Goal: Information Seeking & Learning: Learn about a topic

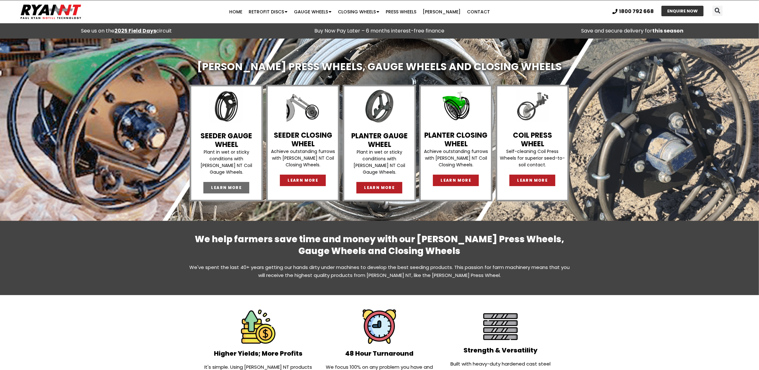
click at [242, 182] on link "LEARN MORE" at bounding box center [226, 187] width 46 height 11
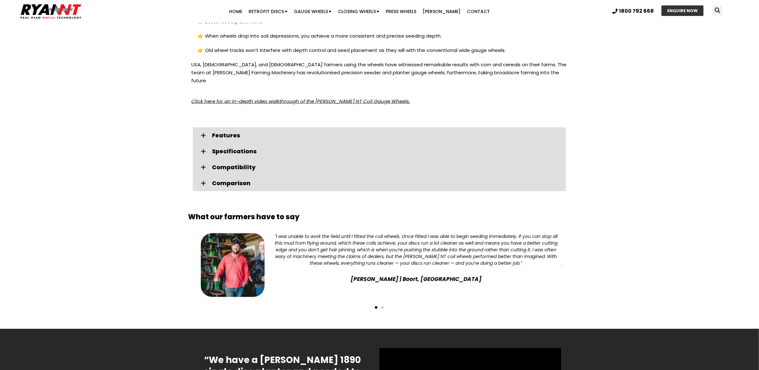
scroll to position [969, 0]
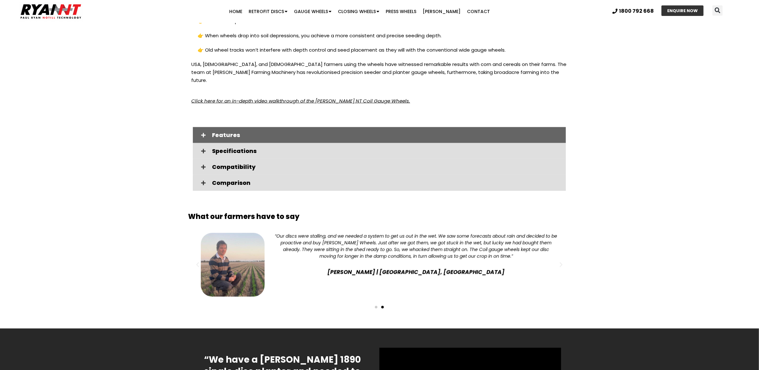
click at [229, 127] on div "Features" at bounding box center [379, 135] width 373 height 16
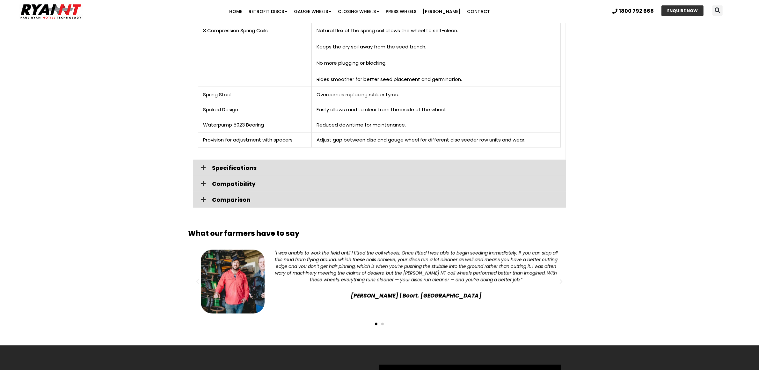
scroll to position [1115, 0]
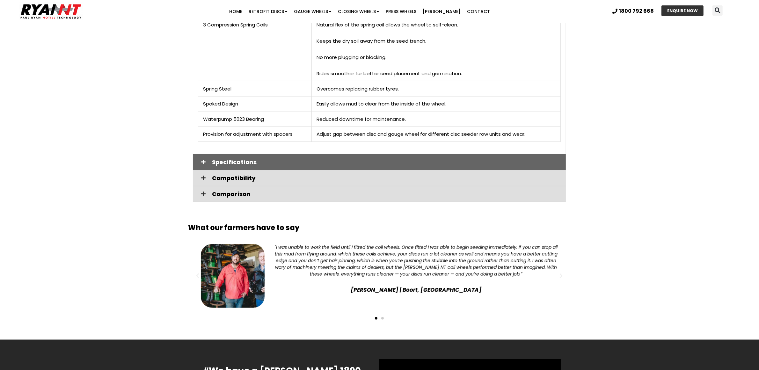
click at [271, 154] on div "Specifications" at bounding box center [379, 162] width 373 height 16
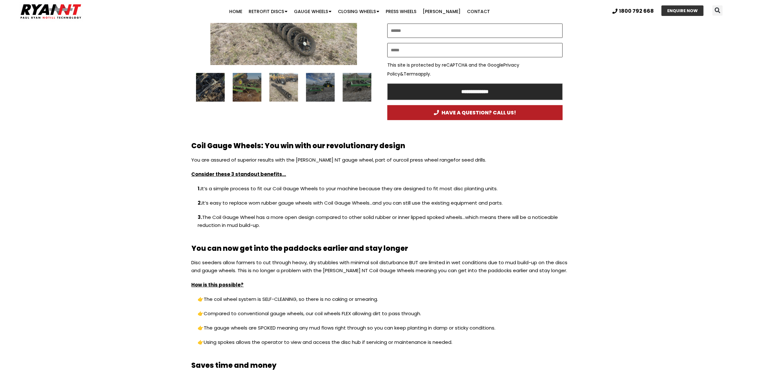
scroll to position [332, 0]
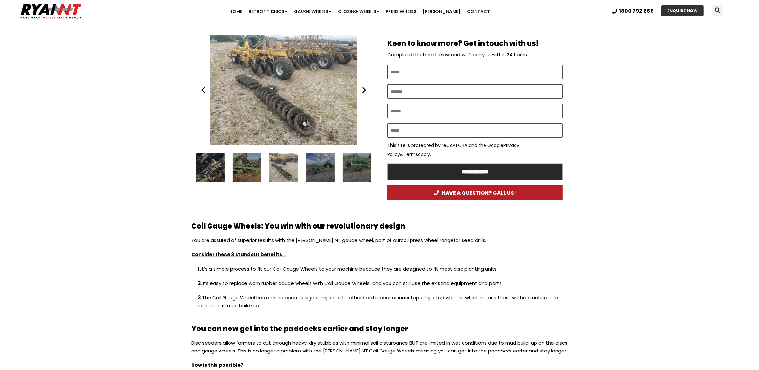
click at [281, 165] on div "Old gauge wheels on the ground serafin disc seeder" at bounding box center [283, 167] width 29 height 29
click at [366, 97] on div "Old gauge wheels on the ground serafin disc seeder" at bounding box center [283, 90] width 175 height 110
click at [241, 87] on div "Old gauge wheels on the ground serafin disc seeder" at bounding box center [283, 90] width 175 height 110
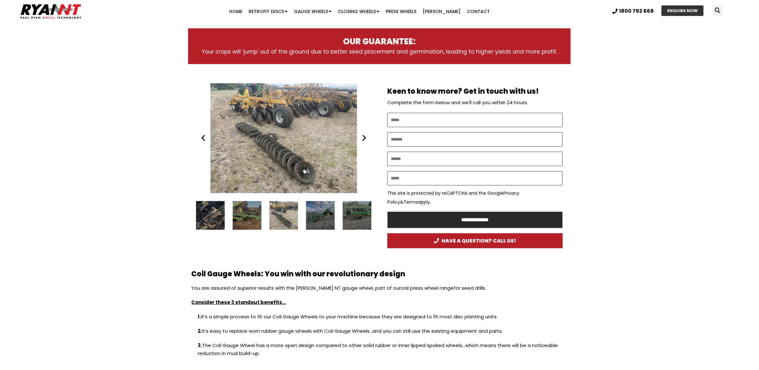
scroll to position [279, 0]
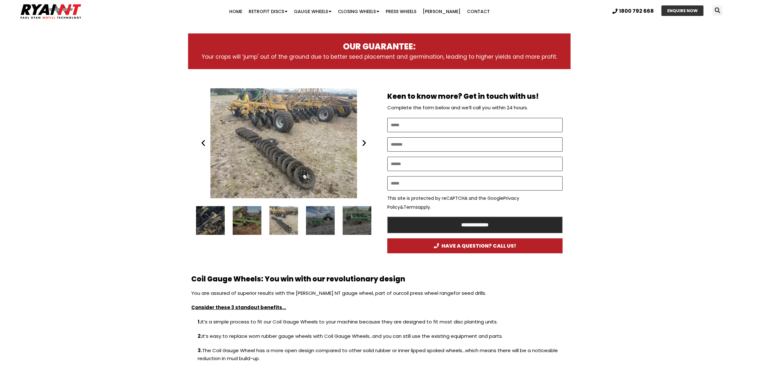
click at [211, 224] on div "10 / 14" at bounding box center [210, 220] width 29 height 29
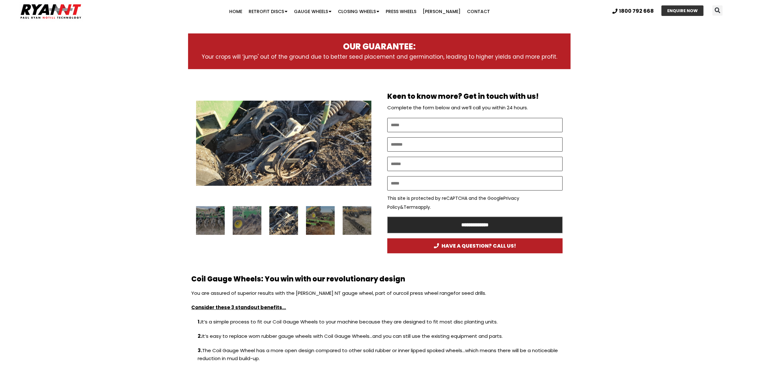
scroll to position [265, 0]
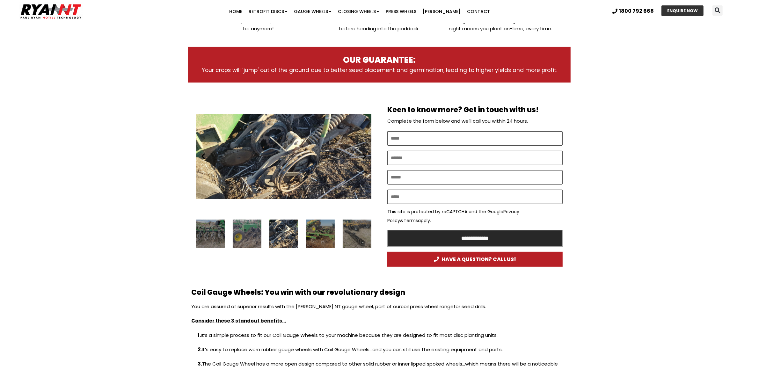
click at [241, 224] on div "9 / 14" at bounding box center [247, 234] width 29 height 29
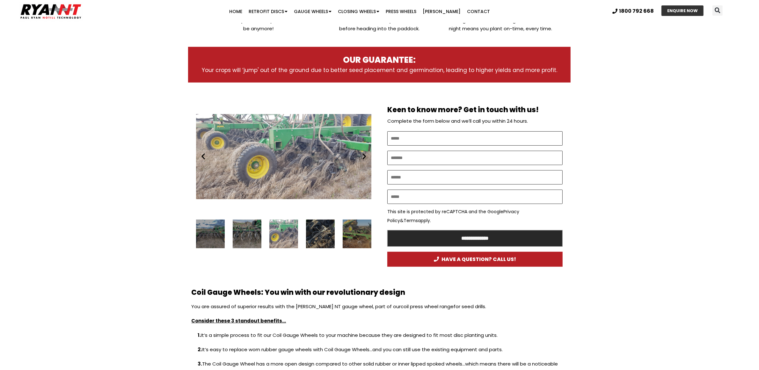
click at [241, 230] on div "8 / 14" at bounding box center [247, 234] width 29 height 29
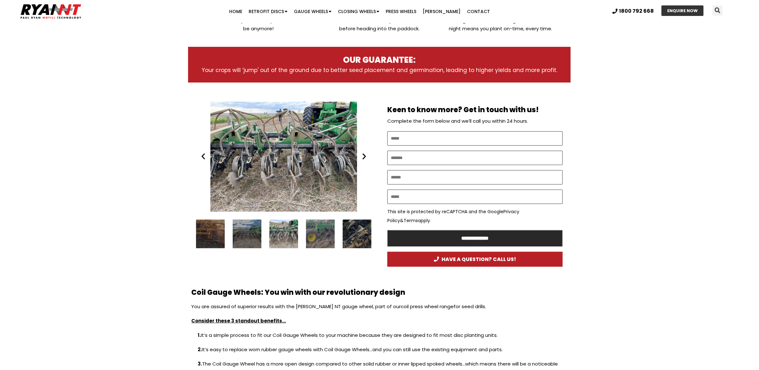
click at [290, 158] on div "Coil Planter Gauge Wheel working john deere" at bounding box center [283, 157] width 175 height 110
click at [284, 150] on div "Coil Planter Gauge Wheel working john deere" at bounding box center [283, 157] width 175 height 110
click at [239, 240] on div "7 / 14" at bounding box center [247, 234] width 29 height 29
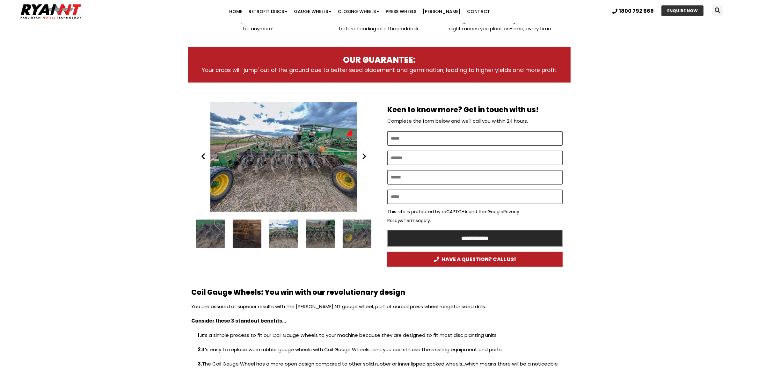
click at [239, 240] on div "6 / 14" at bounding box center [247, 234] width 29 height 29
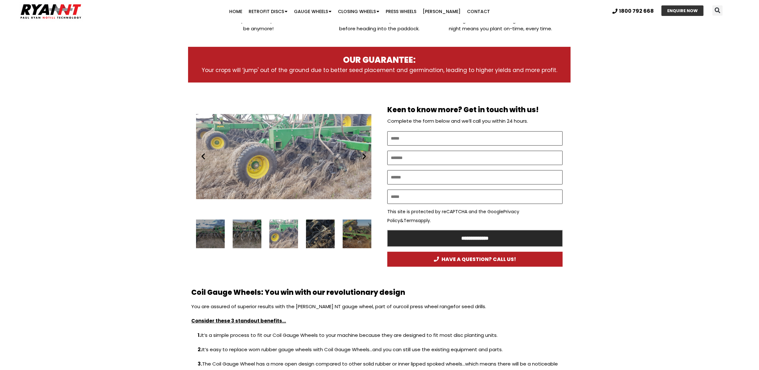
click at [237, 260] on div "Play Play Play Play Play Play" at bounding box center [283, 180] width 191 height 171
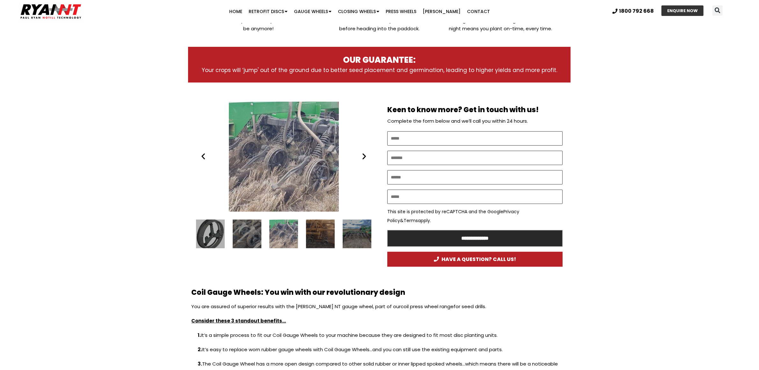
click at [104, 199] on section "**********" at bounding box center [379, 180] width 759 height 171
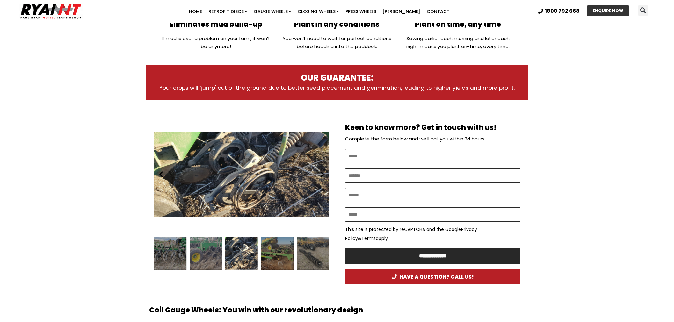
scroll to position [265, 0]
